Goal: Task Accomplishment & Management: Manage account settings

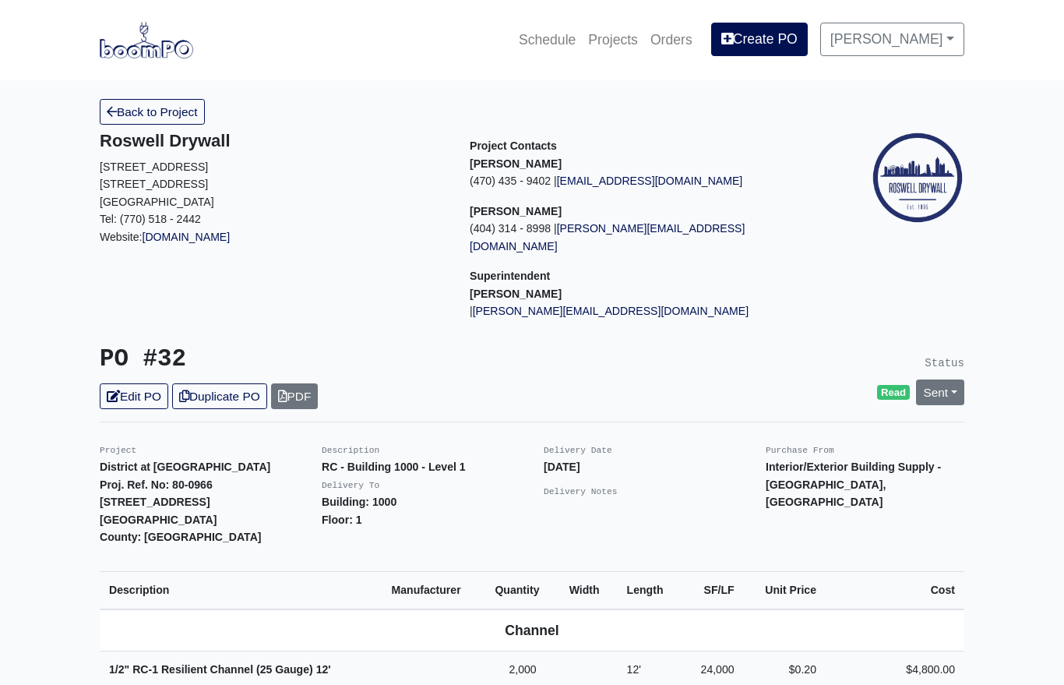
click at [932, 379] on link "Sent" at bounding box center [940, 392] width 48 height 26
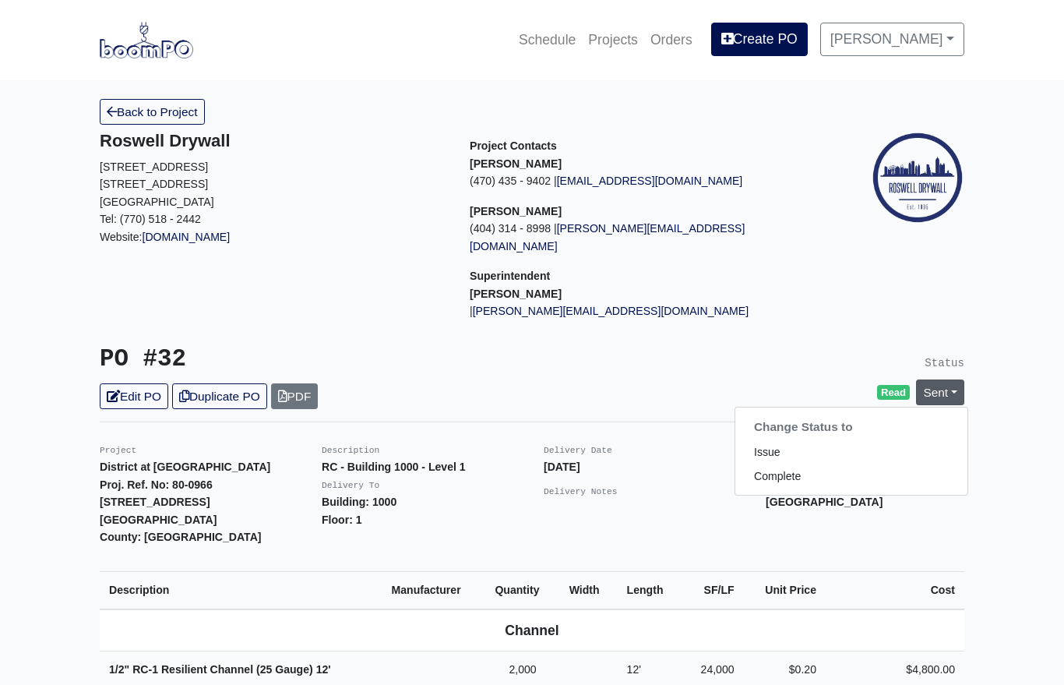
click at [800, 464] on link "Complete" at bounding box center [851, 476] width 232 height 24
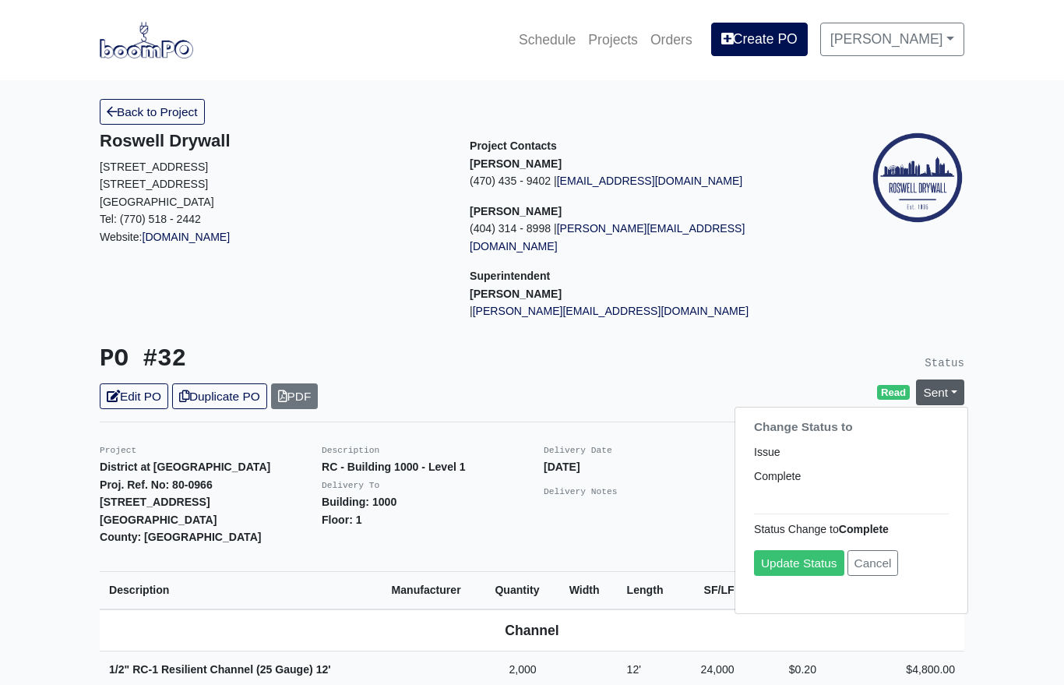
click at [811, 550] on link "Update Status" at bounding box center [799, 563] width 90 height 26
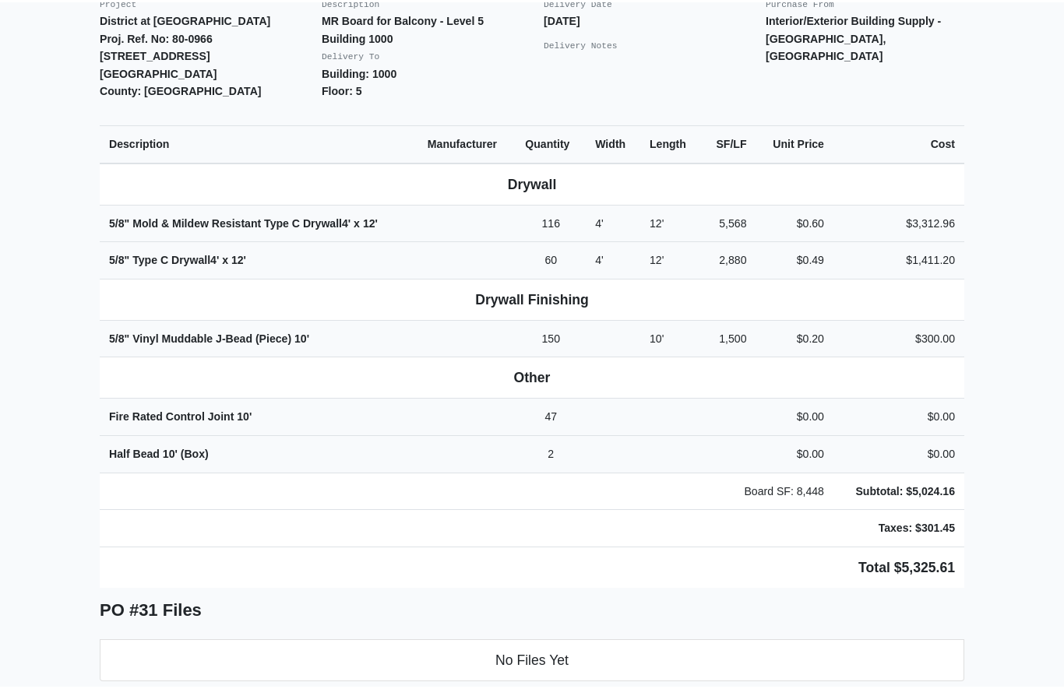
scroll to position [389, 0]
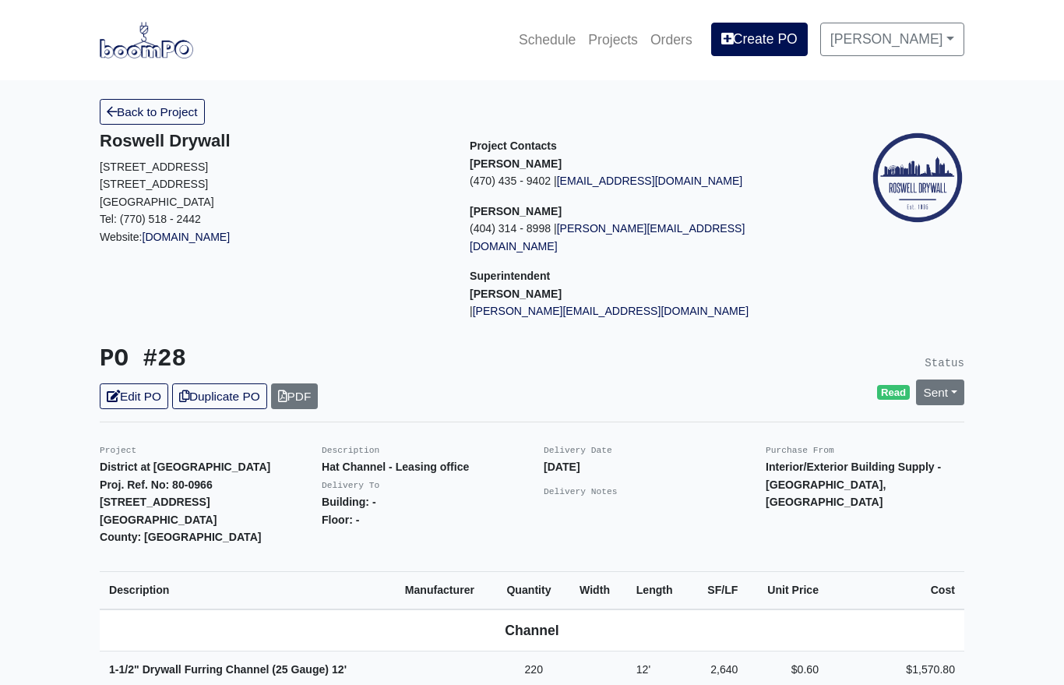
click at [941, 379] on link "Sent" at bounding box center [940, 392] width 48 height 26
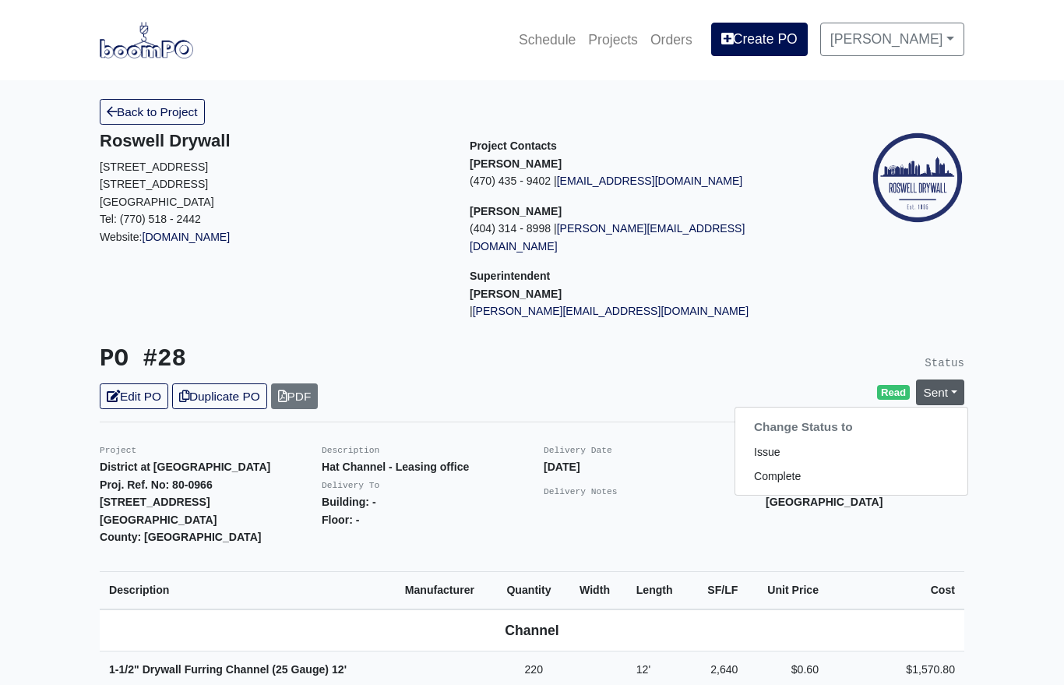
click at [792, 464] on link "Complete" at bounding box center [851, 476] width 232 height 24
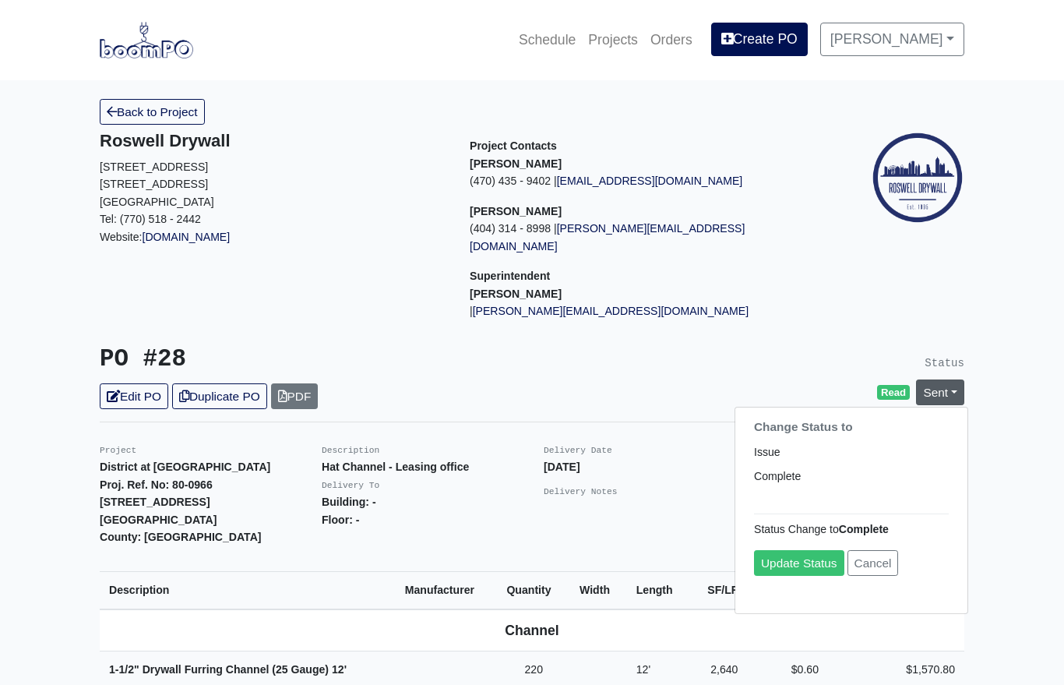
click at [806, 550] on link "Update Status" at bounding box center [799, 563] width 90 height 26
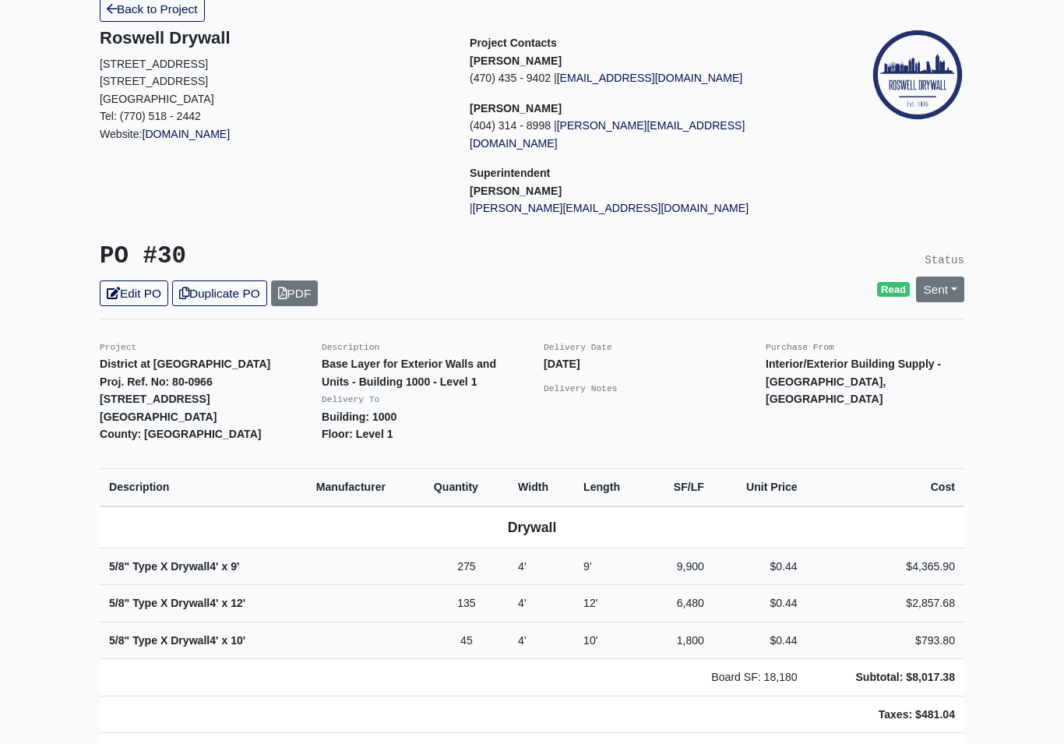
scroll to position [136, 0]
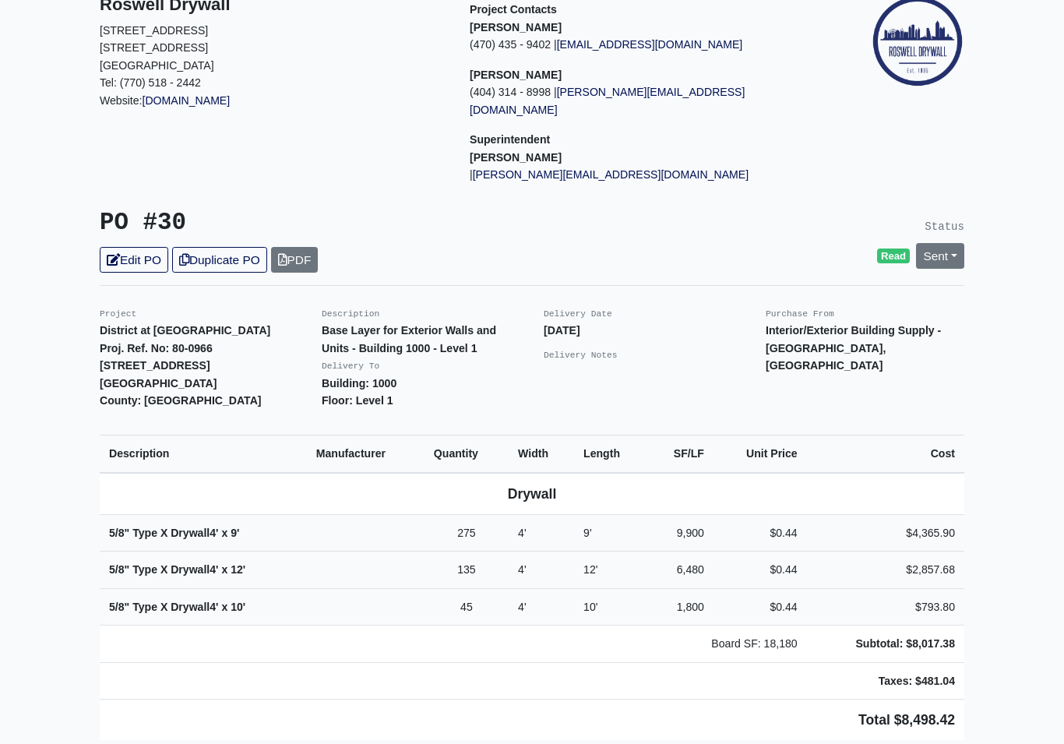
click at [945, 243] on link "Sent" at bounding box center [940, 256] width 48 height 26
click at [797, 328] on link "Complete" at bounding box center [851, 340] width 232 height 24
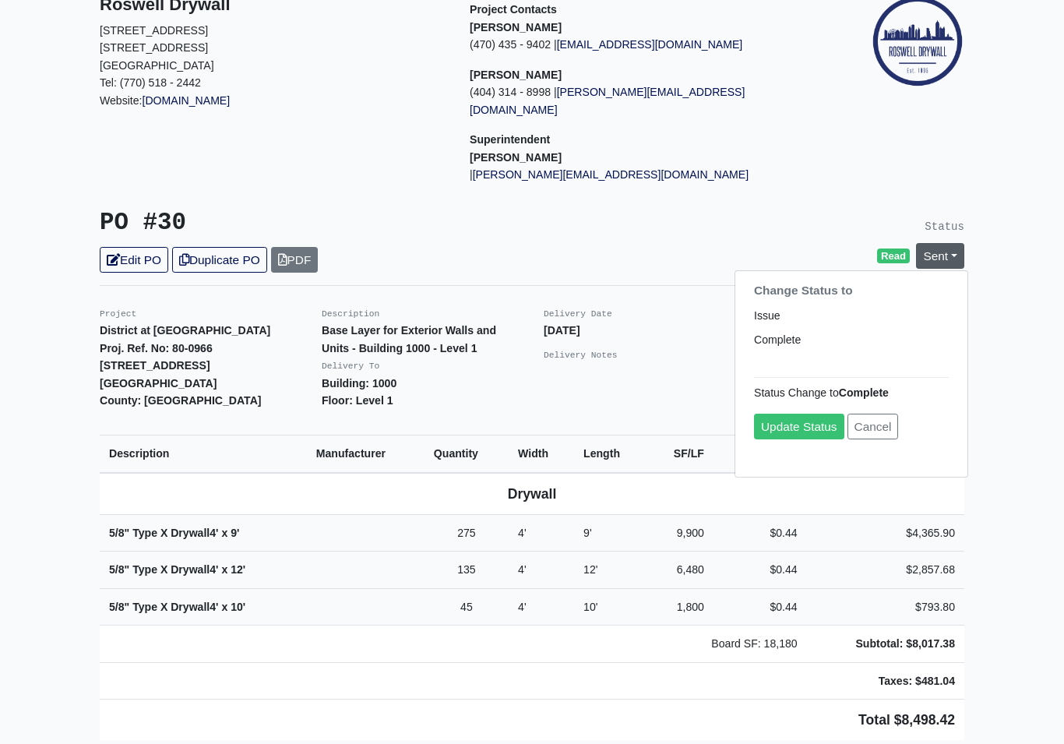
click at [808, 414] on link "Update Status" at bounding box center [799, 427] width 90 height 26
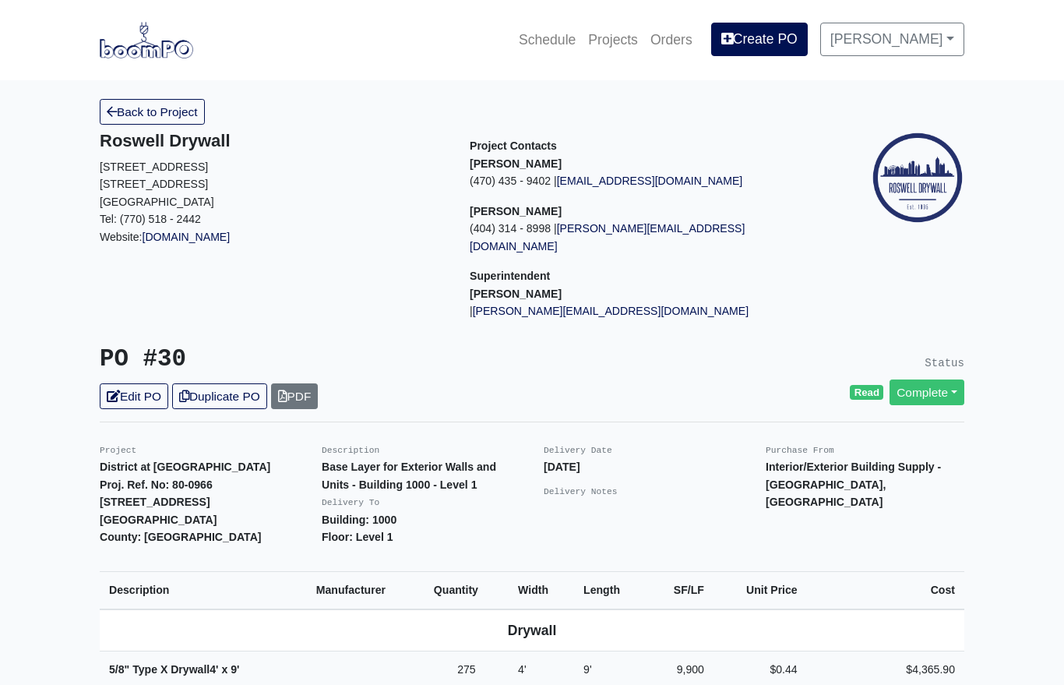
scroll to position [195, 0]
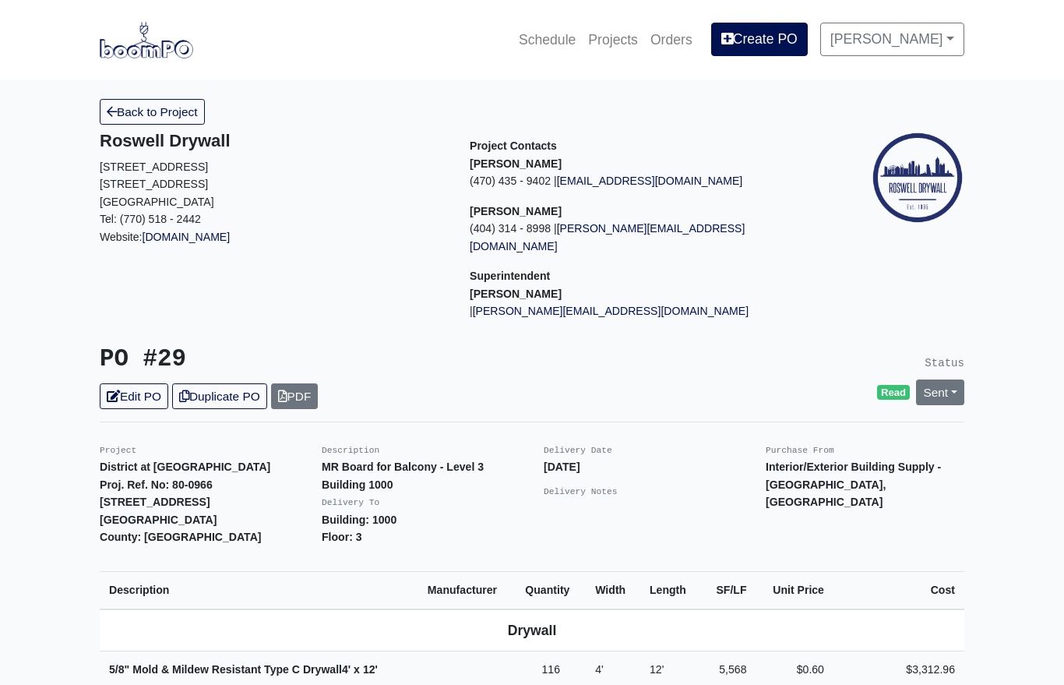
click at [944, 379] on link "Sent" at bounding box center [940, 392] width 48 height 26
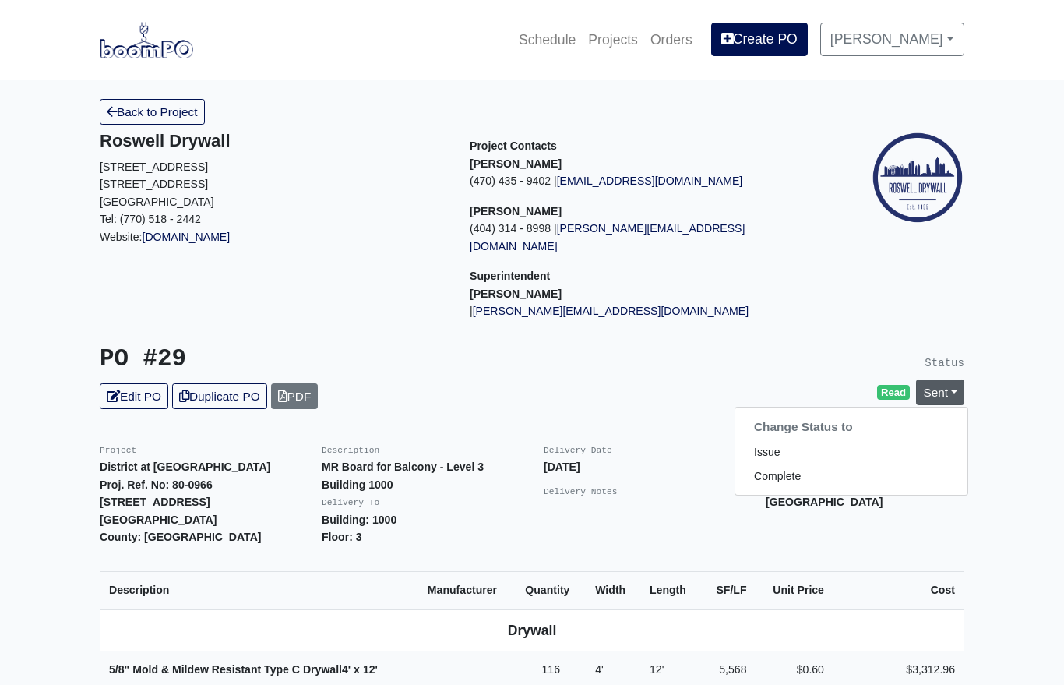
click at [794, 464] on link "Complete" at bounding box center [851, 476] width 232 height 24
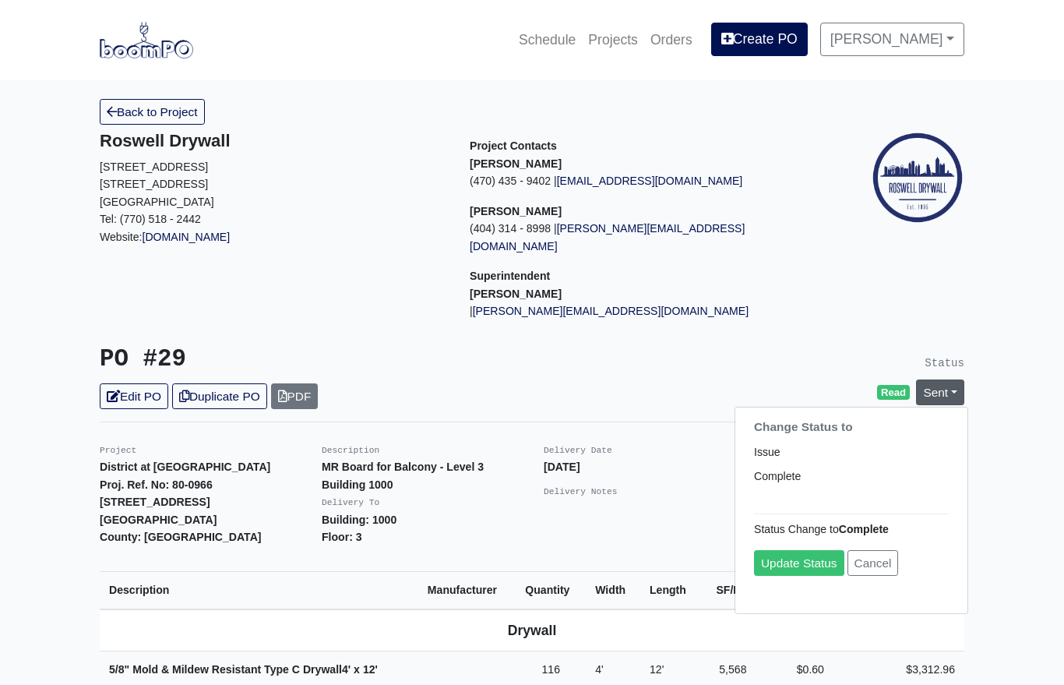
click at [799, 550] on link "Update Status" at bounding box center [799, 563] width 90 height 26
